Goal: Find specific page/section: Find specific page/section

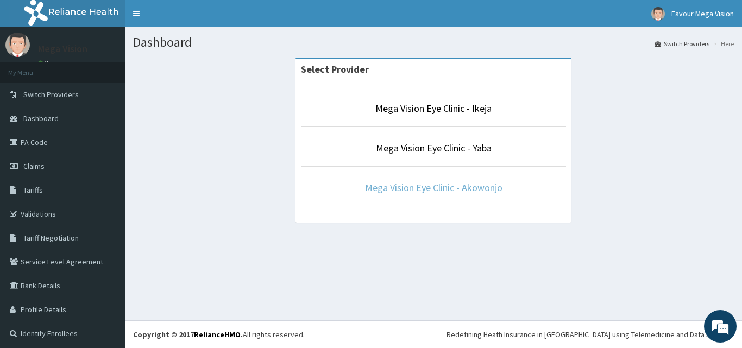
click at [435, 190] on link "Mega Vision Eye Clinic - Akowonjo" at bounding box center [433, 187] width 137 height 12
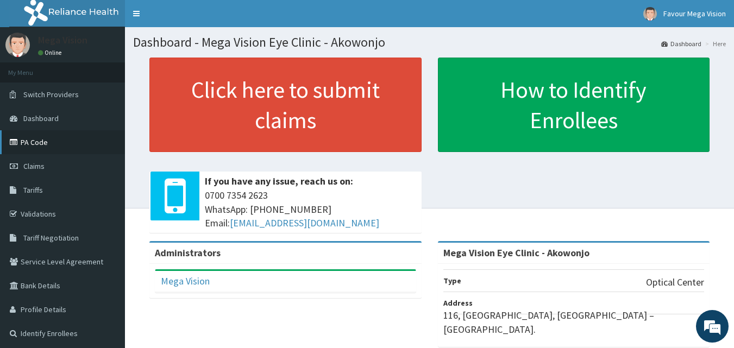
click at [59, 140] on link "PA Code" at bounding box center [62, 142] width 125 height 24
